Goal: Transaction & Acquisition: Purchase product/service

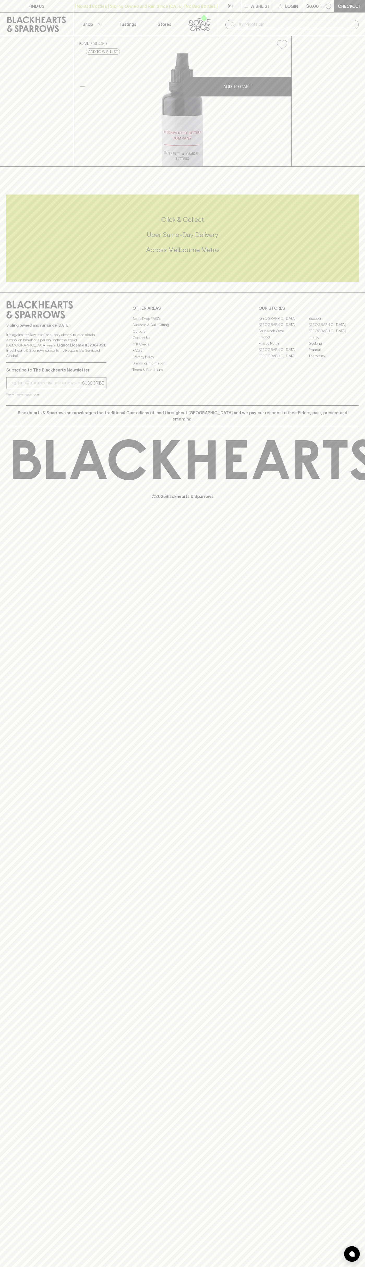
click at [233, 16] on div "​" at bounding box center [292, 24] width 146 height 23
click at [359, 1] on link "Checkout" at bounding box center [349, 6] width 31 height 12
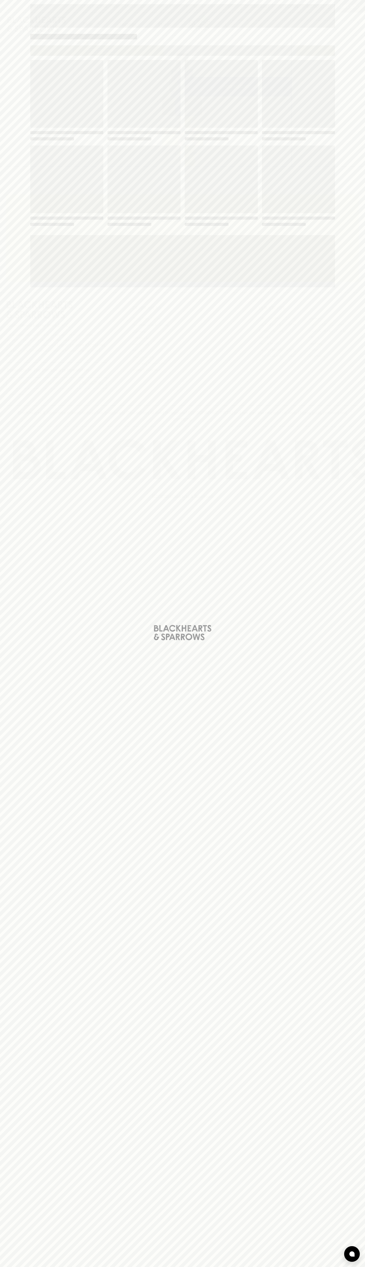
click at [167, 1267] on html "FIND US | No Bad Bottles | Sibling Owned and Run Since 2006 | No Bad Bottles | …" at bounding box center [182, 633] width 365 height 1267
click at [21, 949] on div "Loading" at bounding box center [182, 633] width 365 height 1267
